Goal: Task Accomplishment & Management: Complete application form

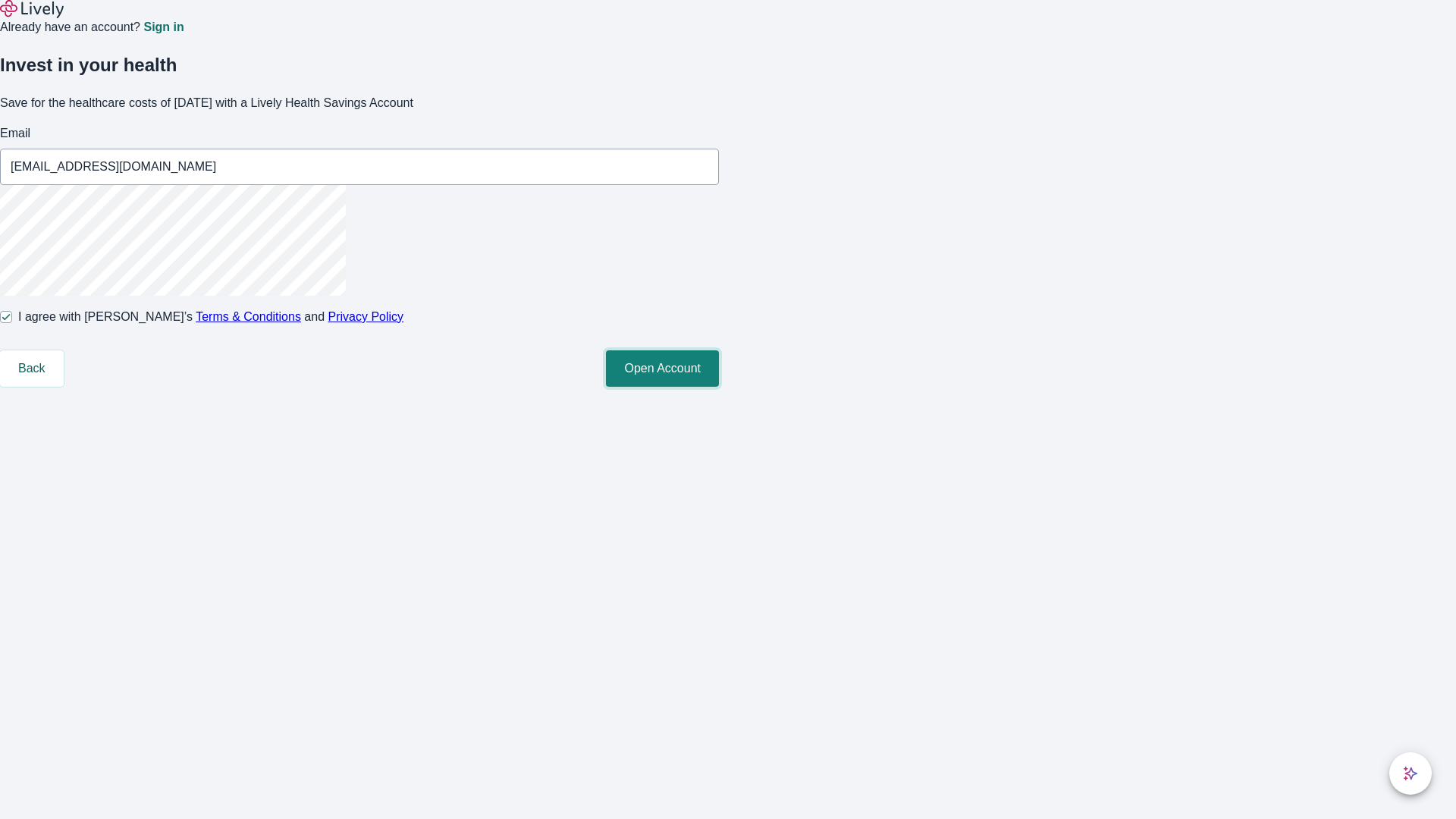
click at [719, 387] on button "Open Account" at bounding box center [662, 368] width 113 height 36
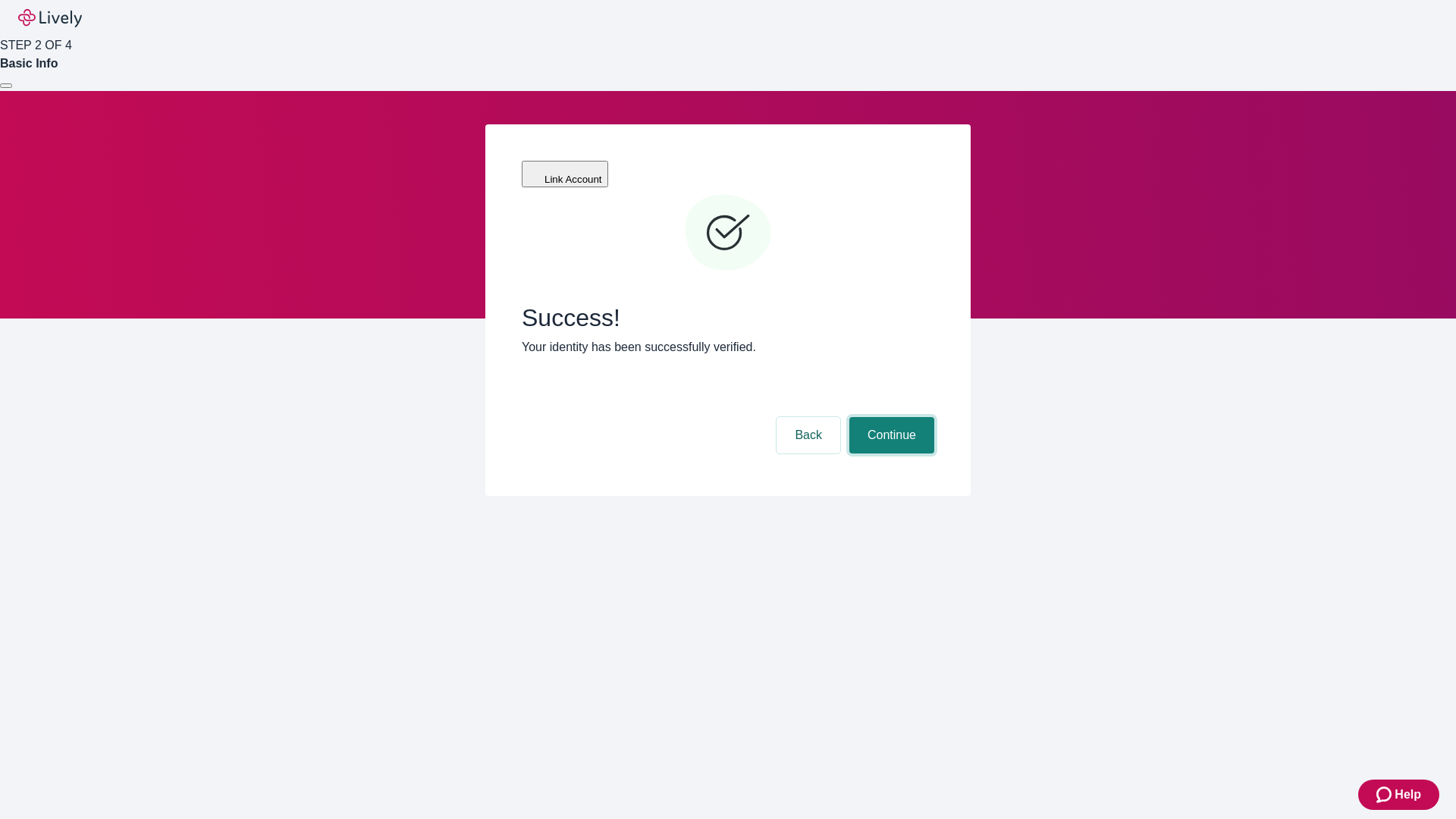
click at [889, 417] on button "Continue" at bounding box center [892, 435] width 85 height 36
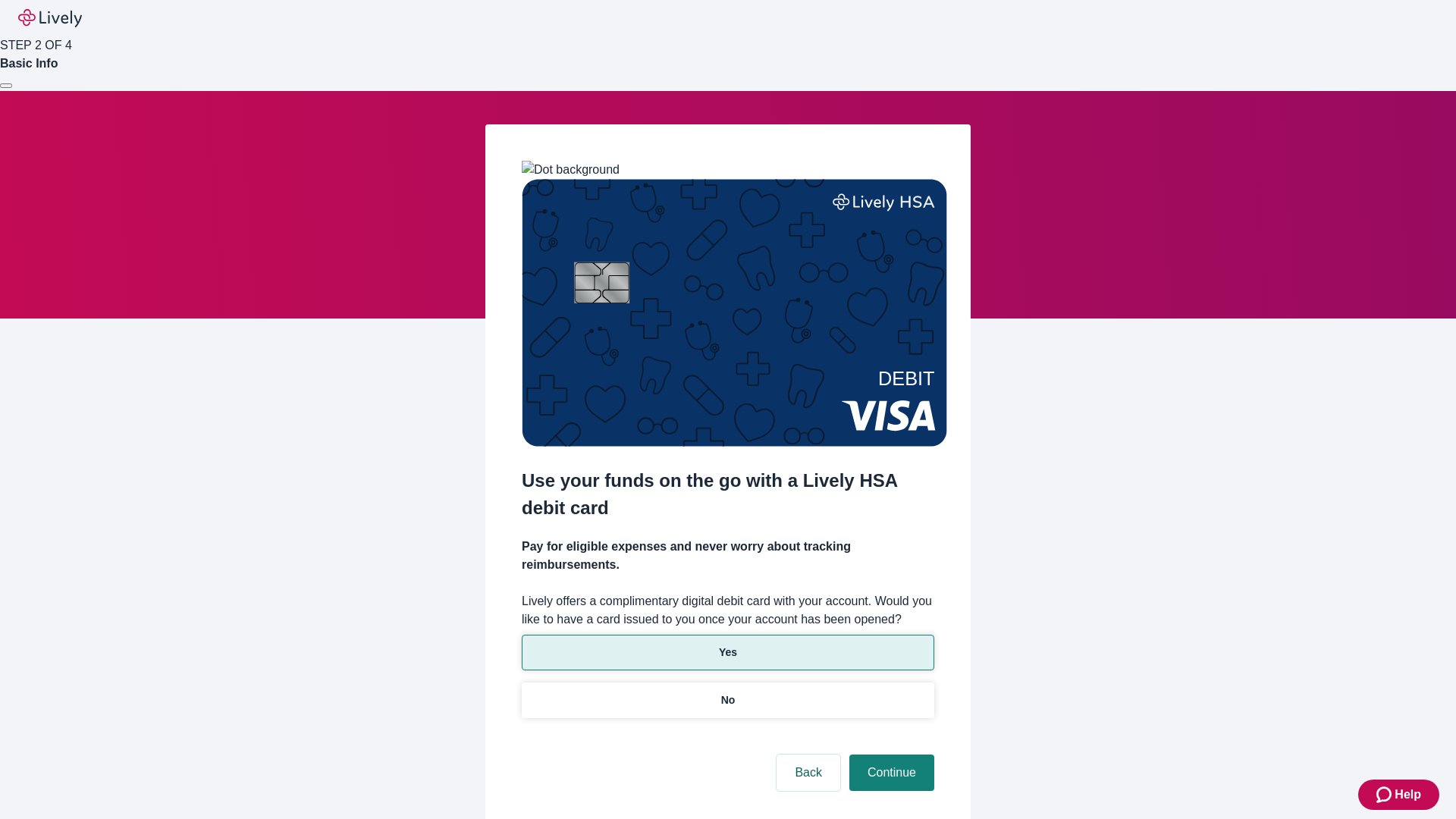
click at [727, 645] on p "Yes" at bounding box center [728, 653] width 18 height 16
click at [889, 754] on button "Continue" at bounding box center [892, 773] width 85 height 36
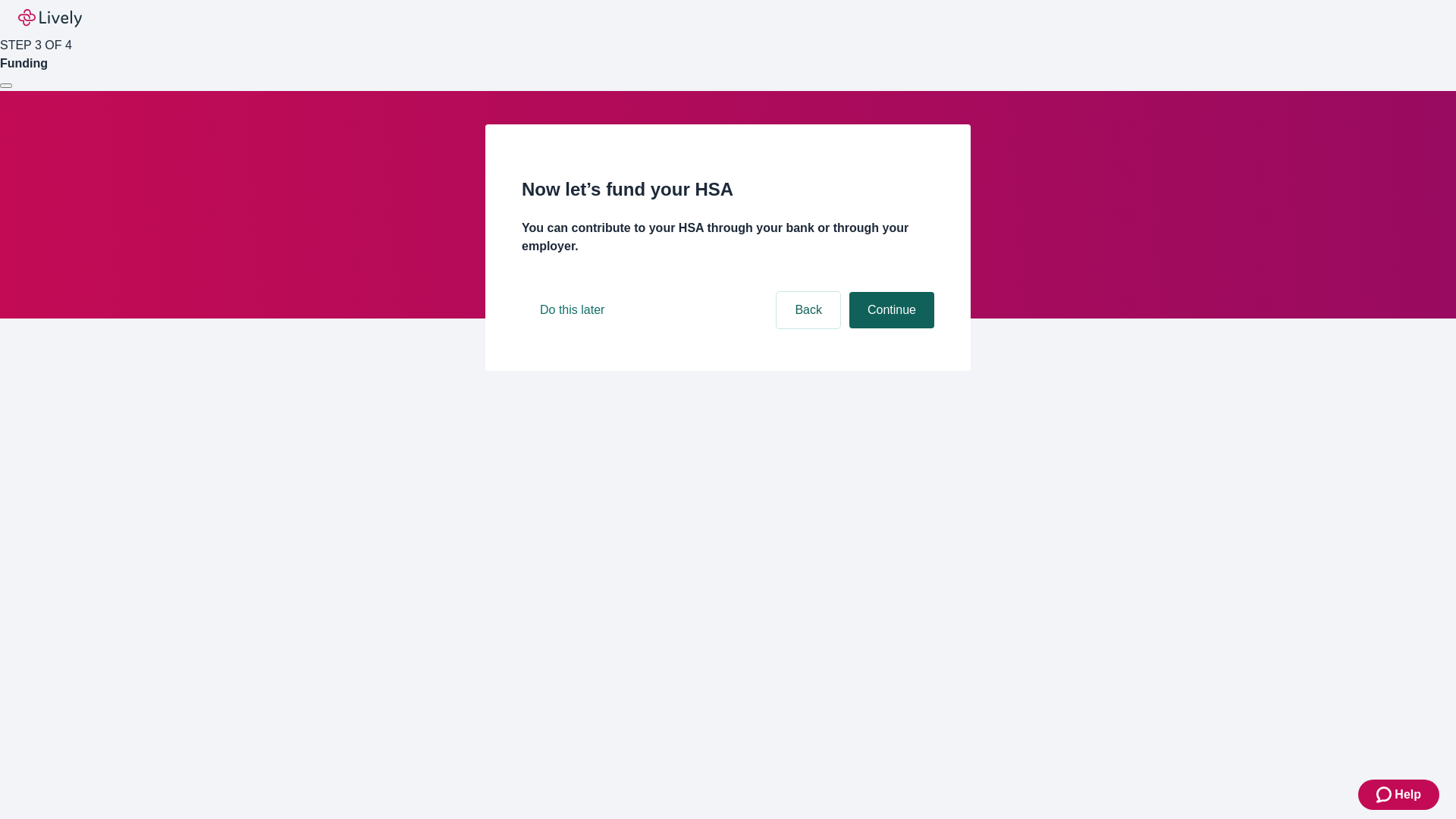
click at [889, 328] on button "Continue" at bounding box center [892, 310] width 85 height 36
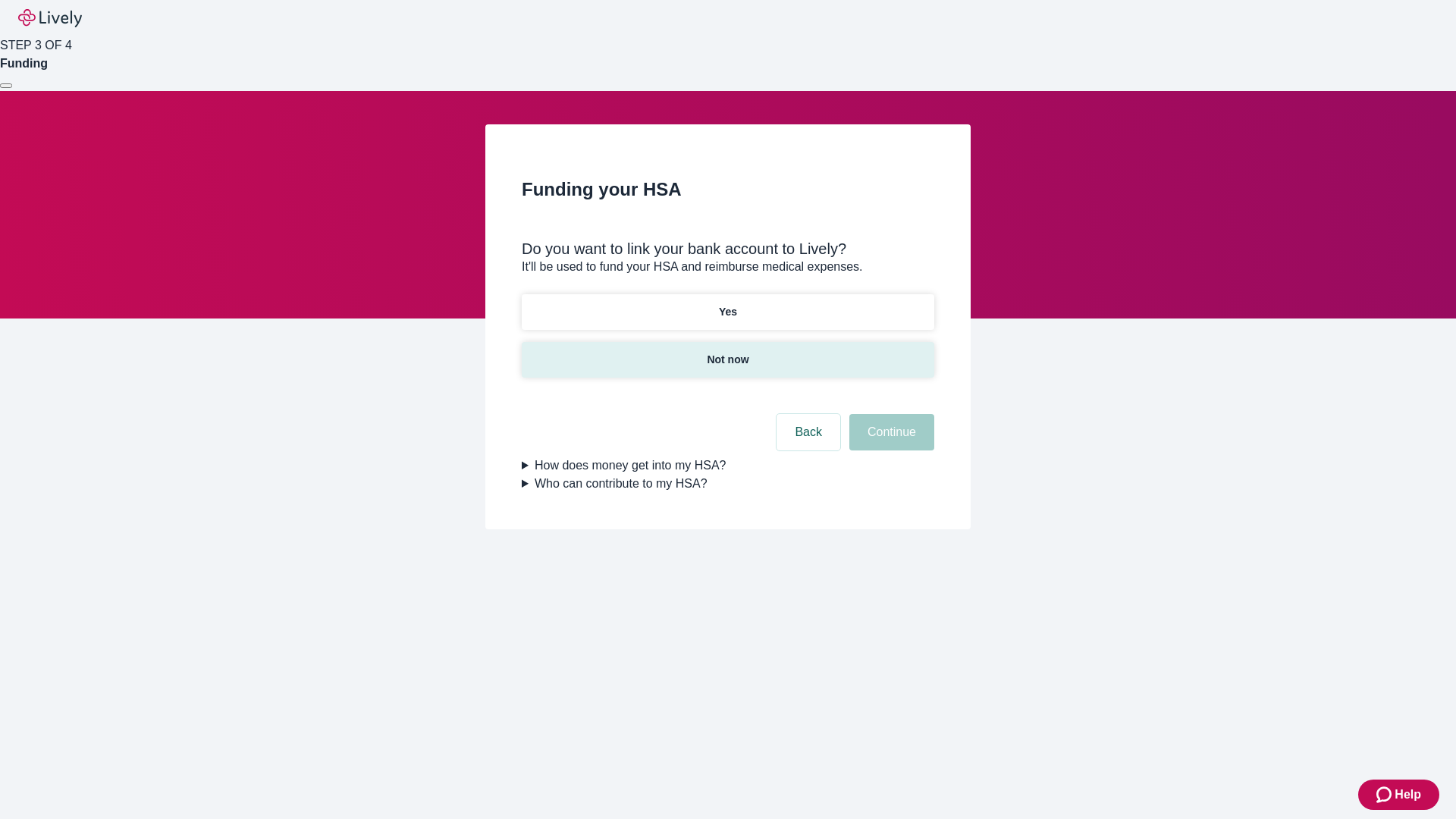
click at [727, 352] on p "Not now" at bounding box center [727, 359] width 42 height 16
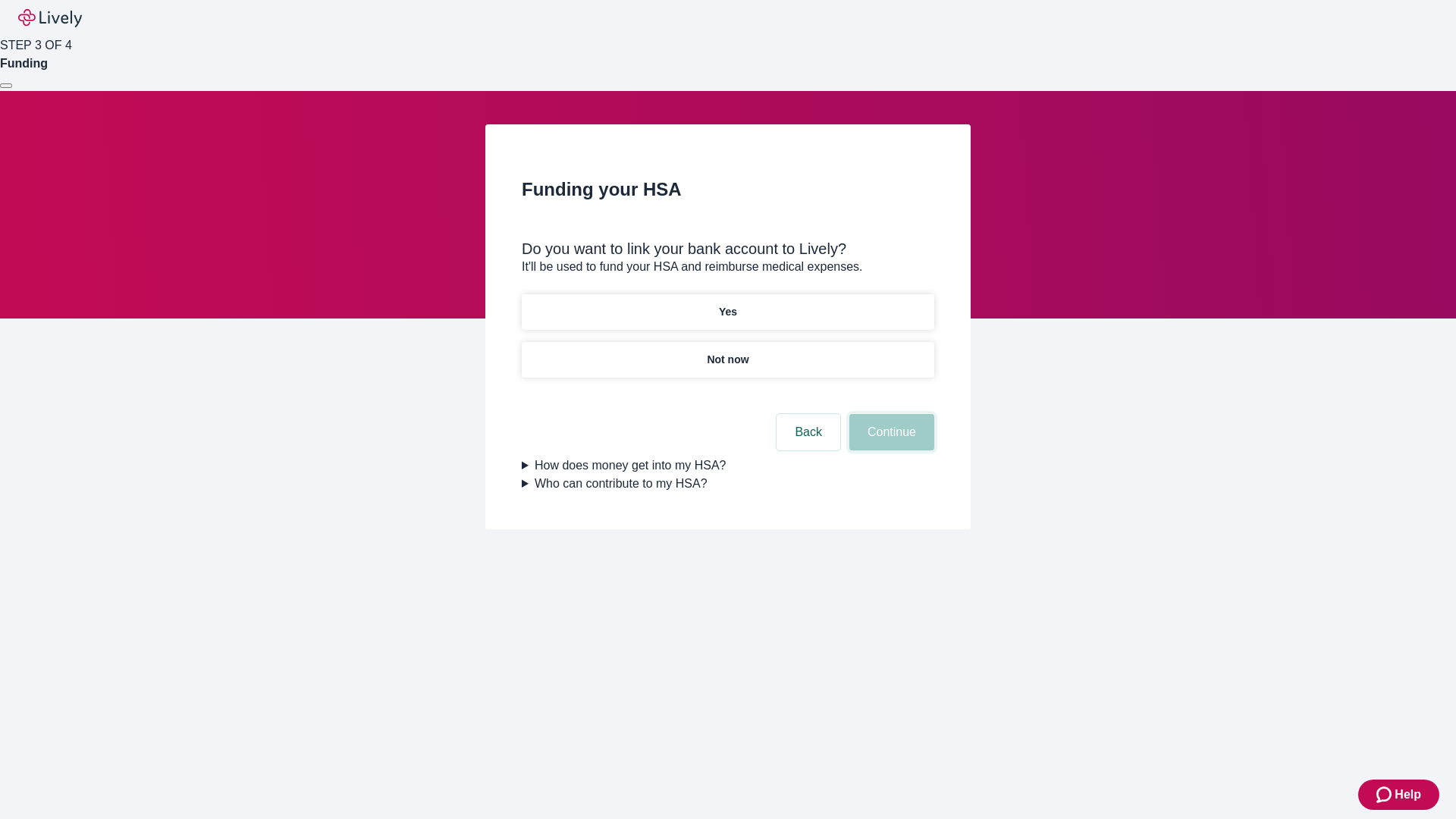
click at [889, 441] on button "Continue" at bounding box center [892, 432] width 85 height 36
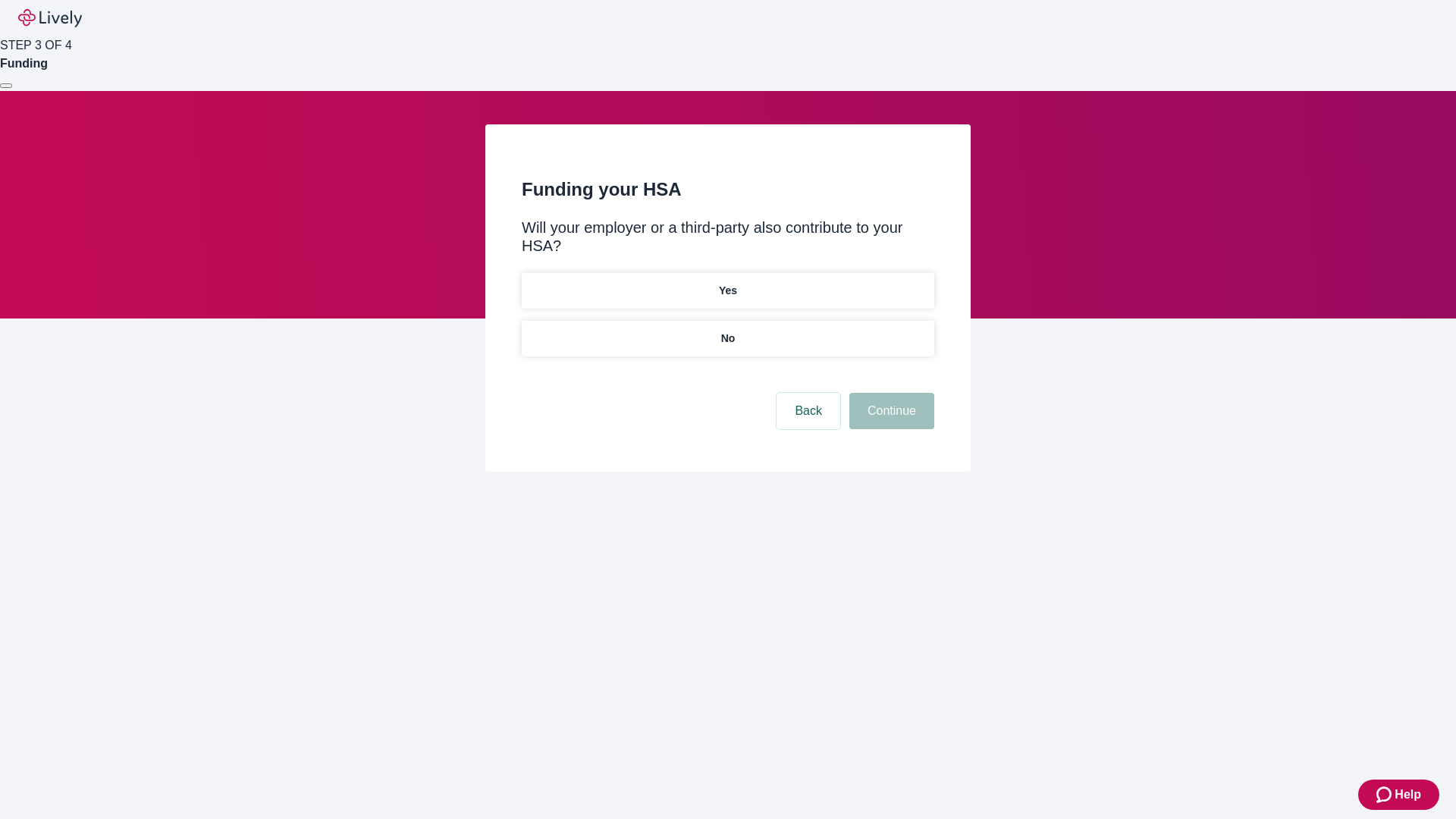
click at [727, 330] on p "No" at bounding box center [728, 338] width 14 height 16
click at [889, 393] on button "Continue" at bounding box center [892, 411] width 85 height 36
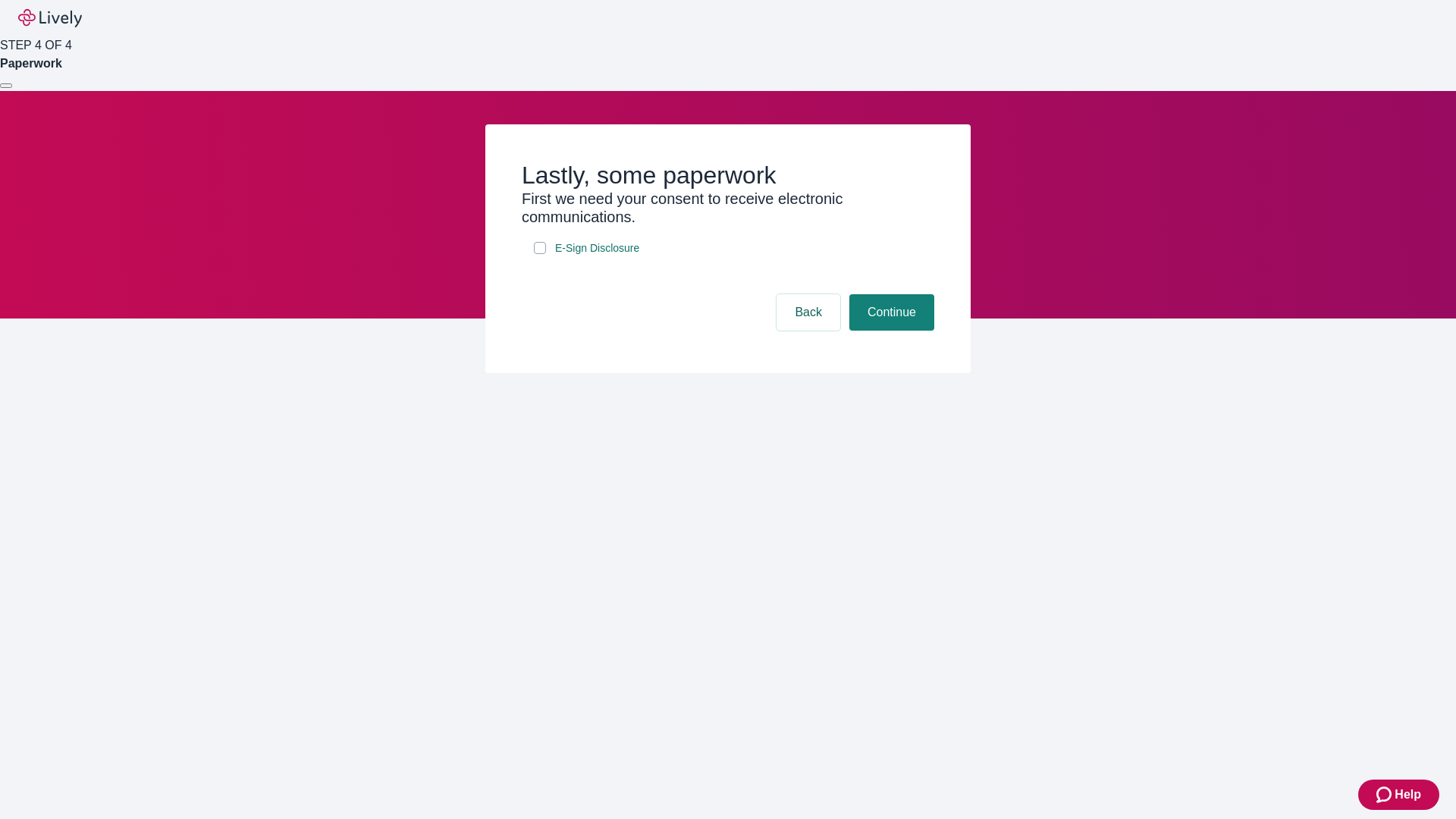
click at [540, 254] on input "E-Sign Disclosure" at bounding box center [540, 248] width 12 height 12
checkbox input "true"
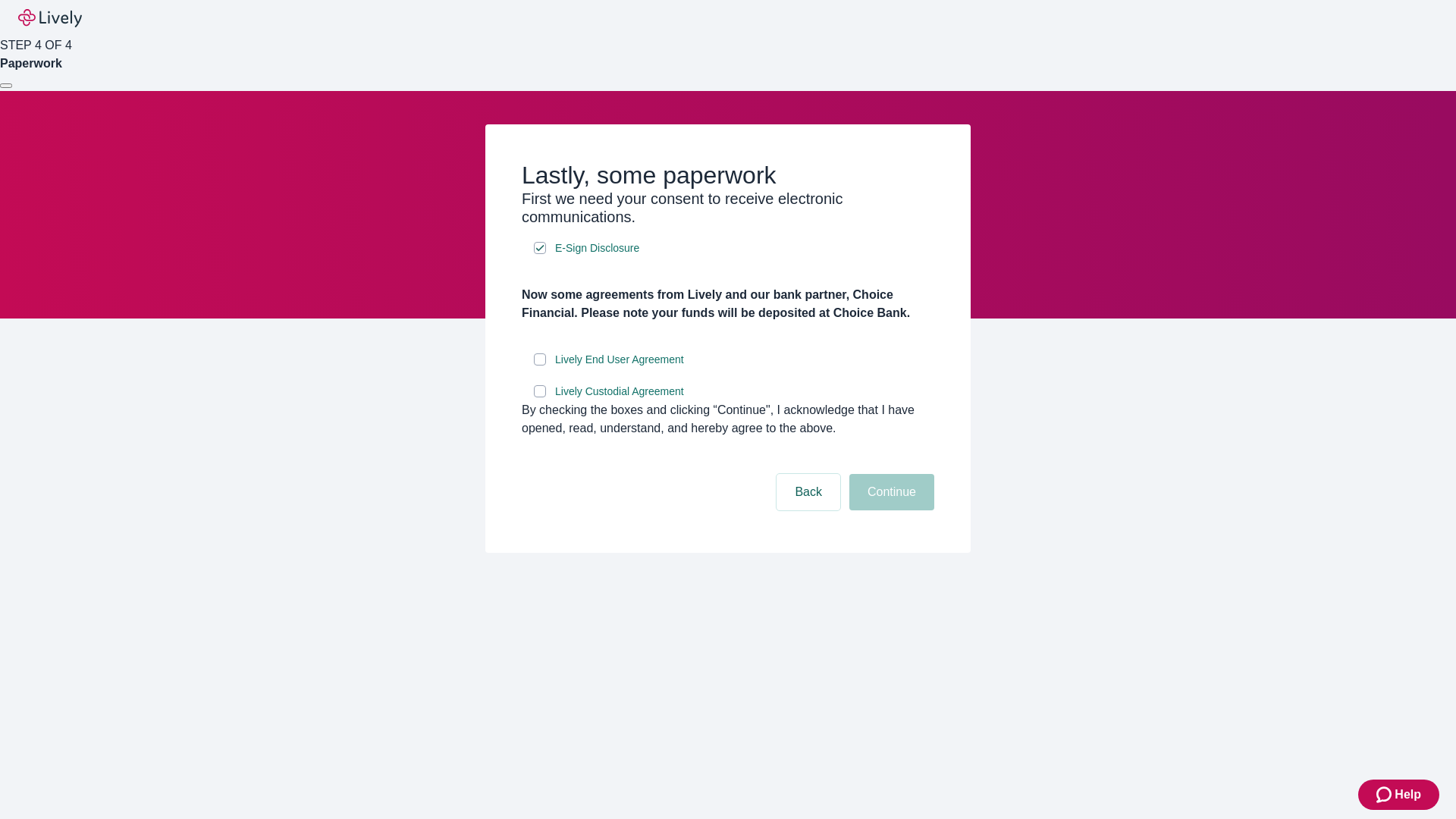
click at [540, 365] on input "Lively End User Agreement" at bounding box center [540, 359] width 12 height 12
checkbox input "true"
click at [540, 397] on input "Lively Custodial Agreement" at bounding box center [540, 391] width 12 height 12
checkbox input "true"
click at [889, 511] on button "Continue" at bounding box center [892, 492] width 85 height 36
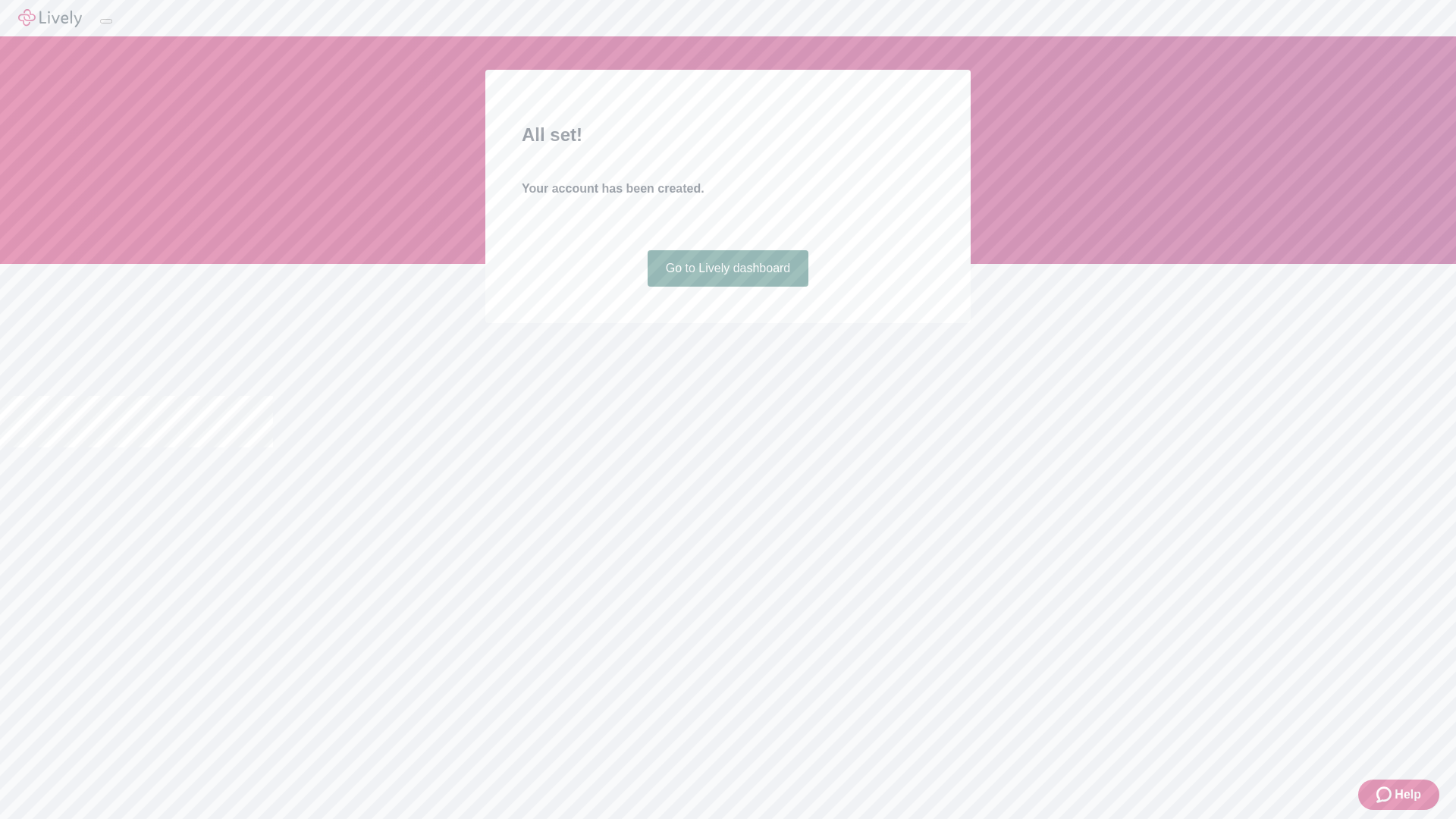
click at [727, 286] on link "Go to Lively dashboard" at bounding box center [728, 268] width 162 height 36
